Goal: Browse casually

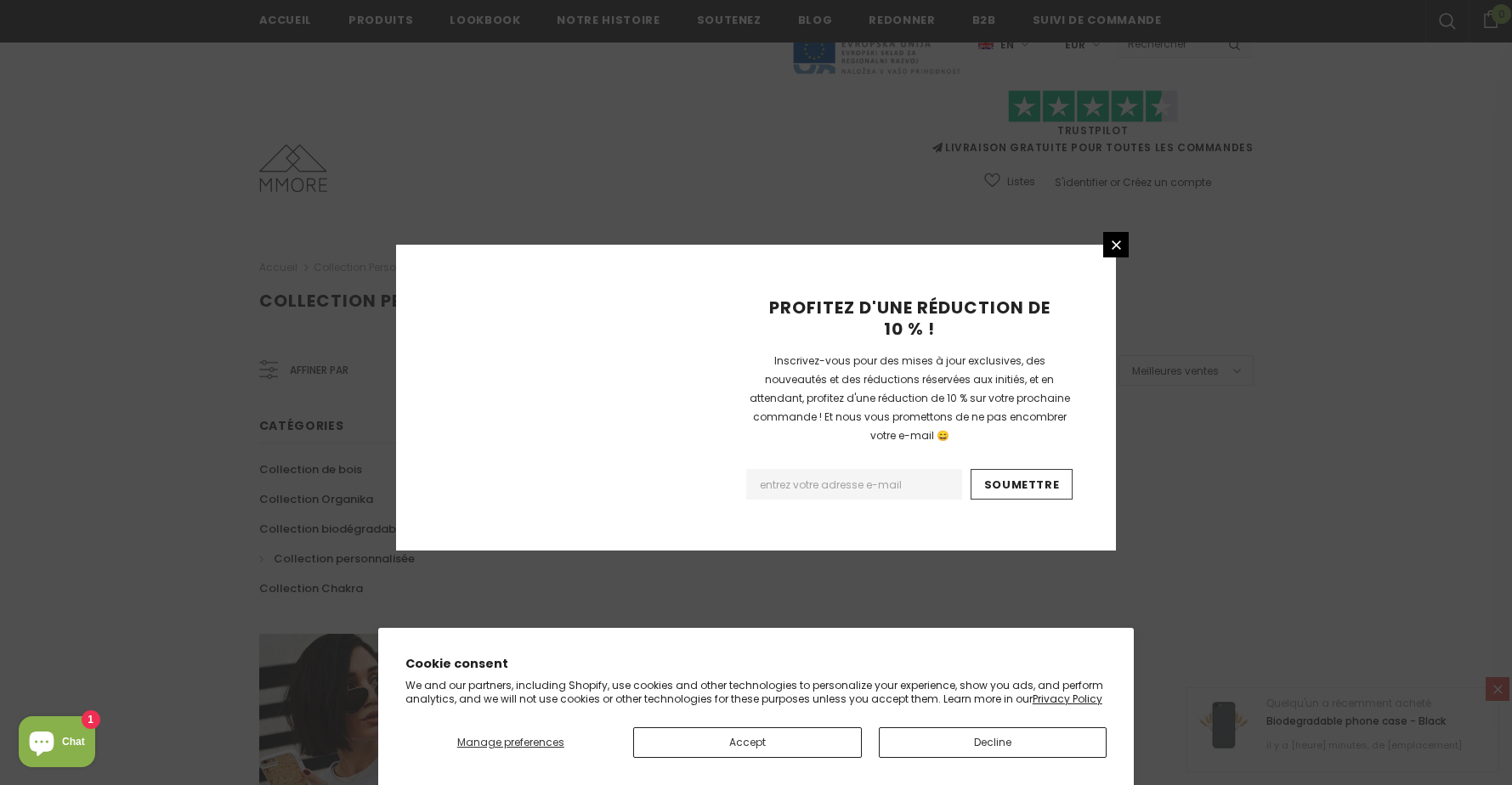
scroll to position [997, 0]
